Goal: Task Accomplishment & Management: Manage account settings

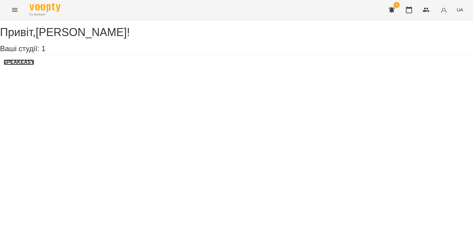
click at [34, 65] on h3 "SPEAKEASY" at bounding box center [19, 62] width 30 height 6
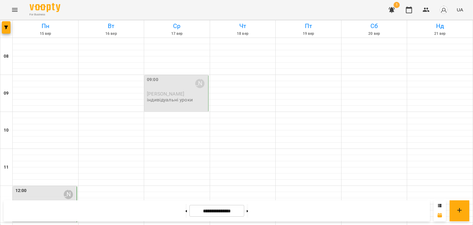
click at [159, 82] on div "09:00 [PERSON_NAME]" at bounding box center [177, 83] width 60 height 14
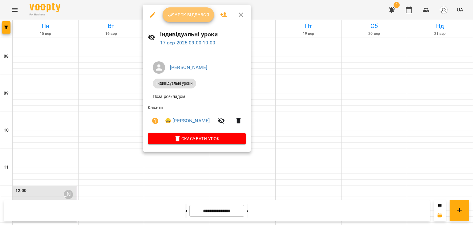
click at [169, 15] on icon "button" at bounding box center [171, 14] width 7 height 7
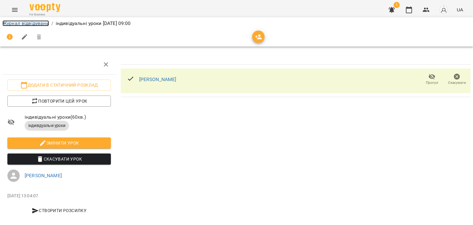
click at [29, 22] on link "Журнал відвідувань" at bounding box center [25, 23] width 46 height 6
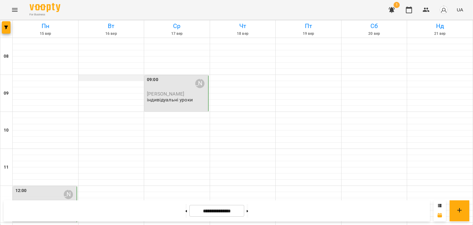
scroll to position [226, 0]
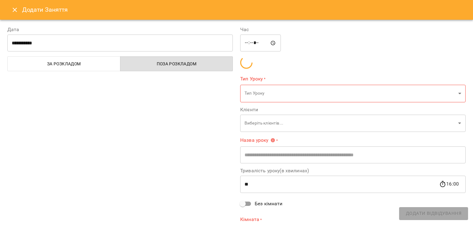
type input "**********"
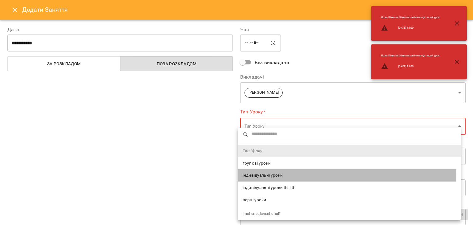
click at [261, 175] on span "індивідуальні уроки" at bounding box center [349, 175] width 213 height 6
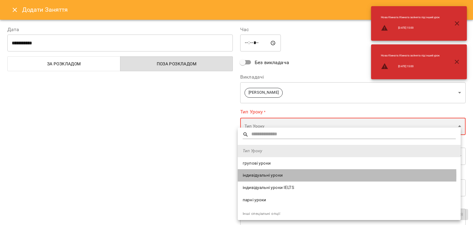
type input "**********"
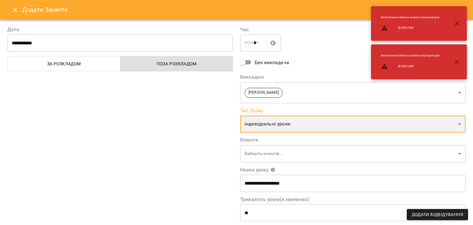
scroll to position [33, 0]
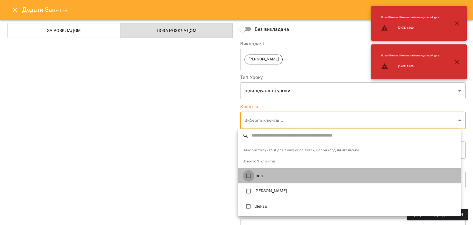
type input "**********"
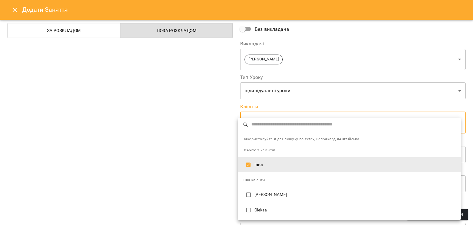
click at [226, 164] on div at bounding box center [236, 112] width 473 height 225
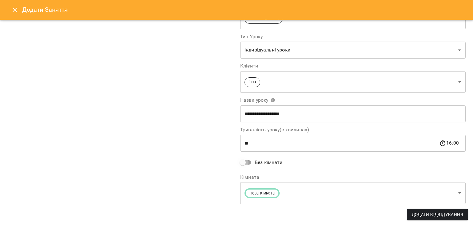
scroll to position [35, 0]
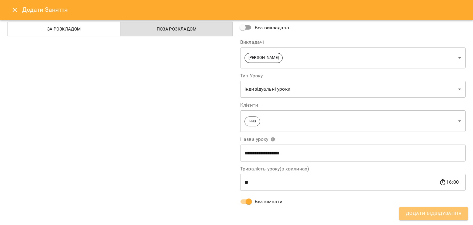
click at [436, 207] on button "Додати Відвідування" at bounding box center [433, 213] width 69 height 13
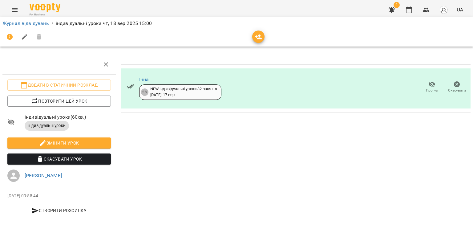
click at [32, 26] on li "Журнал відвідувань" at bounding box center [25, 23] width 46 height 7
click at [32, 21] on link "Журнал відвідувань" at bounding box center [25, 23] width 46 height 6
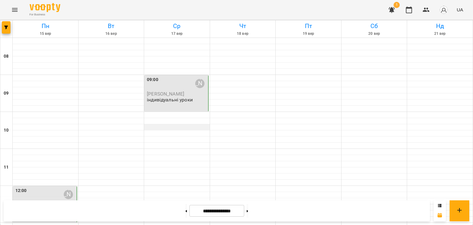
scroll to position [193, 0]
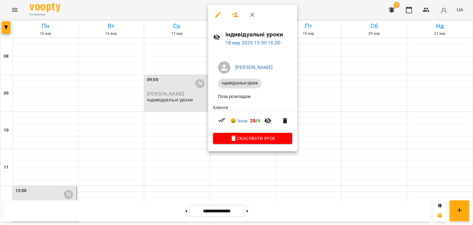
click at [379, 72] on div at bounding box center [236, 112] width 473 height 225
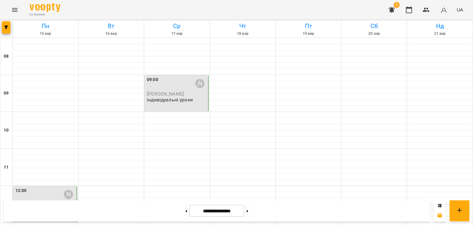
scroll to position [0, 0]
click at [163, 79] on div "09:00 [PERSON_NAME]" at bounding box center [177, 83] width 60 height 14
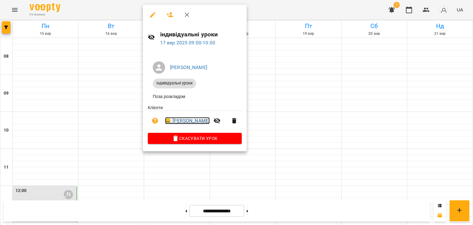
click at [172, 121] on link "😀 [PERSON_NAME]" at bounding box center [187, 120] width 45 height 7
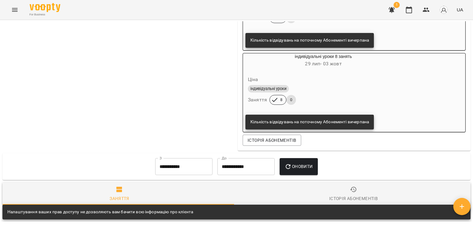
scroll to position [612, 0]
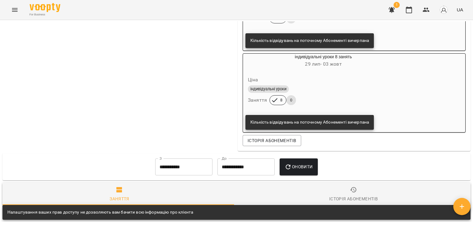
click at [269, 125] on div "Кількість відвідувань на поточному Абонементі вичерпана" at bounding box center [309, 122] width 119 height 11
click at [270, 128] on div "Кількість відвідувань на поточному Абонементі вичерпана" at bounding box center [309, 122] width 119 height 11
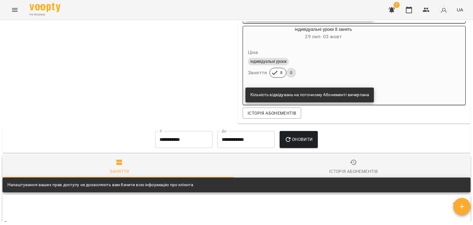
scroll to position [639, 0]
click at [270, 117] on span "Історія абонементів" at bounding box center [272, 112] width 49 height 7
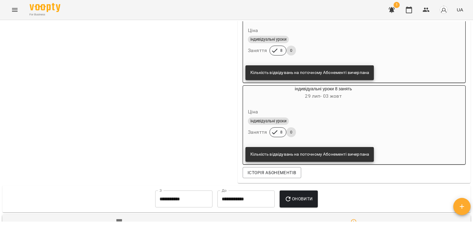
scroll to position [580, 0]
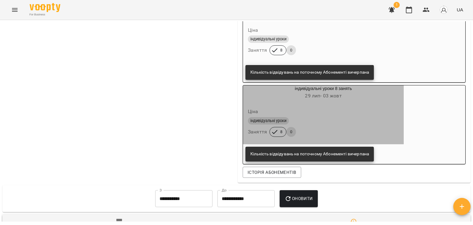
click at [277, 129] on span "8" at bounding box center [282, 132] width 10 height 6
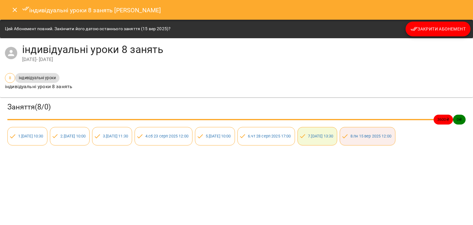
scroll to position [0, 2]
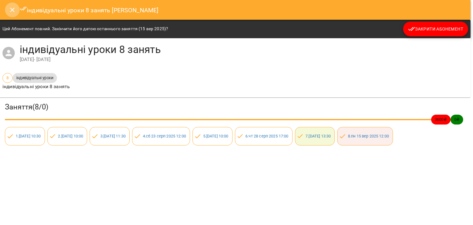
click at [10, 8] on icon "Close" at bounding box center [12, 9] width 7 height 7
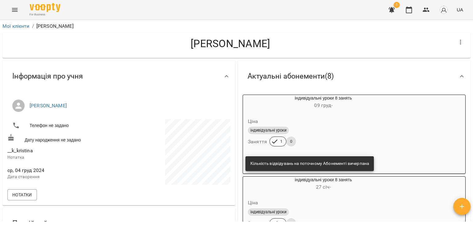
scroll to position [0, 0]
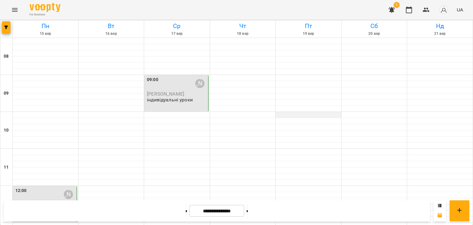
scroll to position [19, 0]
click at [289, 112] on div at bounding box center [309, 115] width 66 height 6
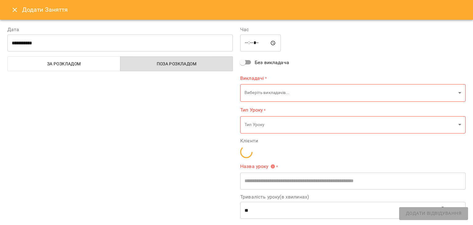
type input "**********"
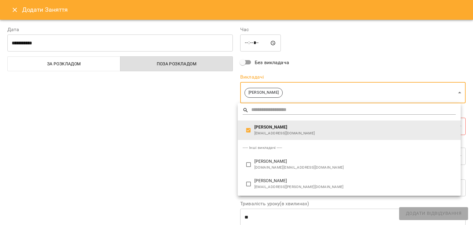
click at [217, 126] on div at bounding box center [236, 112] width 473 height 225
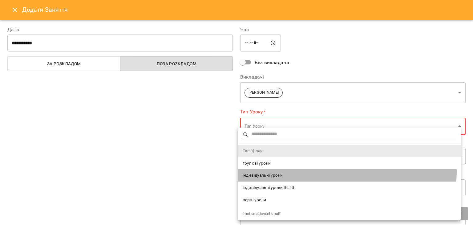
click at [271, 169] on li "індивідуальні уроки" at bounding box center [349, 175] width 223 height 12
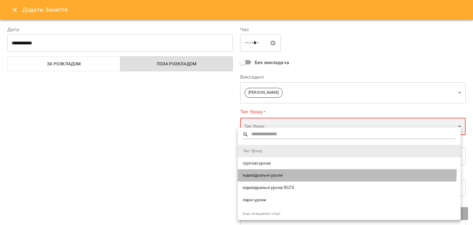
type input "**********"
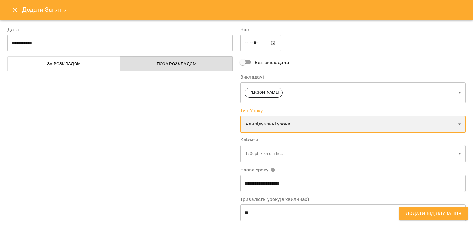
scroll to position [68, 0]
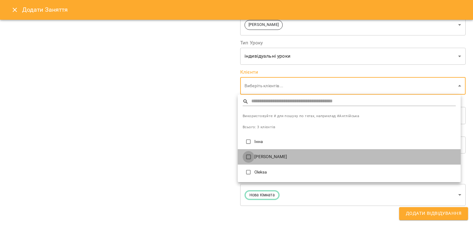
type input "**********"
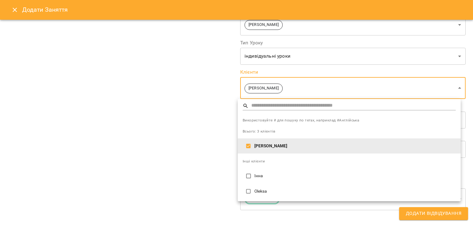
click at [221, 147] on div at bounding box center [236, 112] width 473 height 225
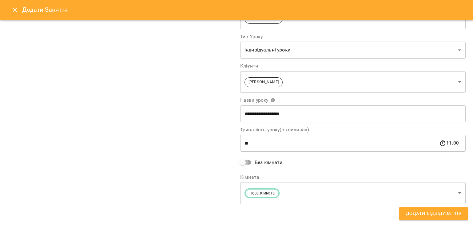
scroll to position [35, 0]
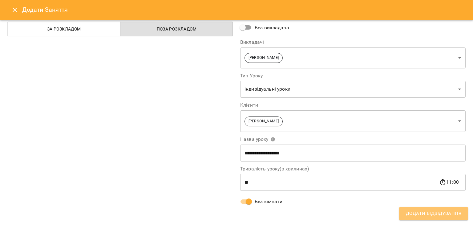
click at [432, 215] on span "Додати Відвідування" at bounding box center [433, 213] width 55 height 8
